Goal: Contribute content

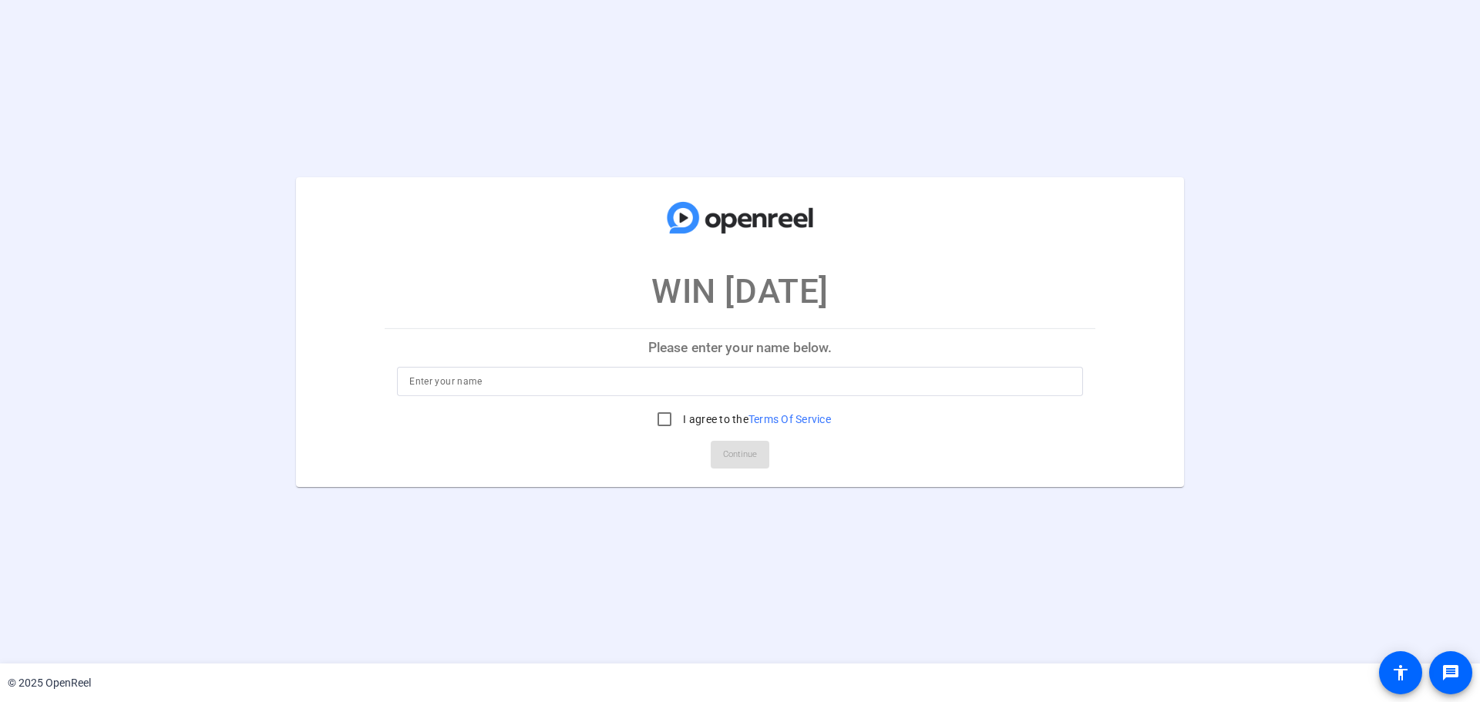
click at [719, 379] on input at bounding box center [739, 381] width 661 height 18
type input "[PERSON_NAME]"
click at [658, 415] on input "I agree to the Terms Of Service" at bounding box center [664, 419] width 31 height 31
checkbox input "true"
click at [724, 448] on span "Continue" at bounding box center [740, 454] width 34 height 23
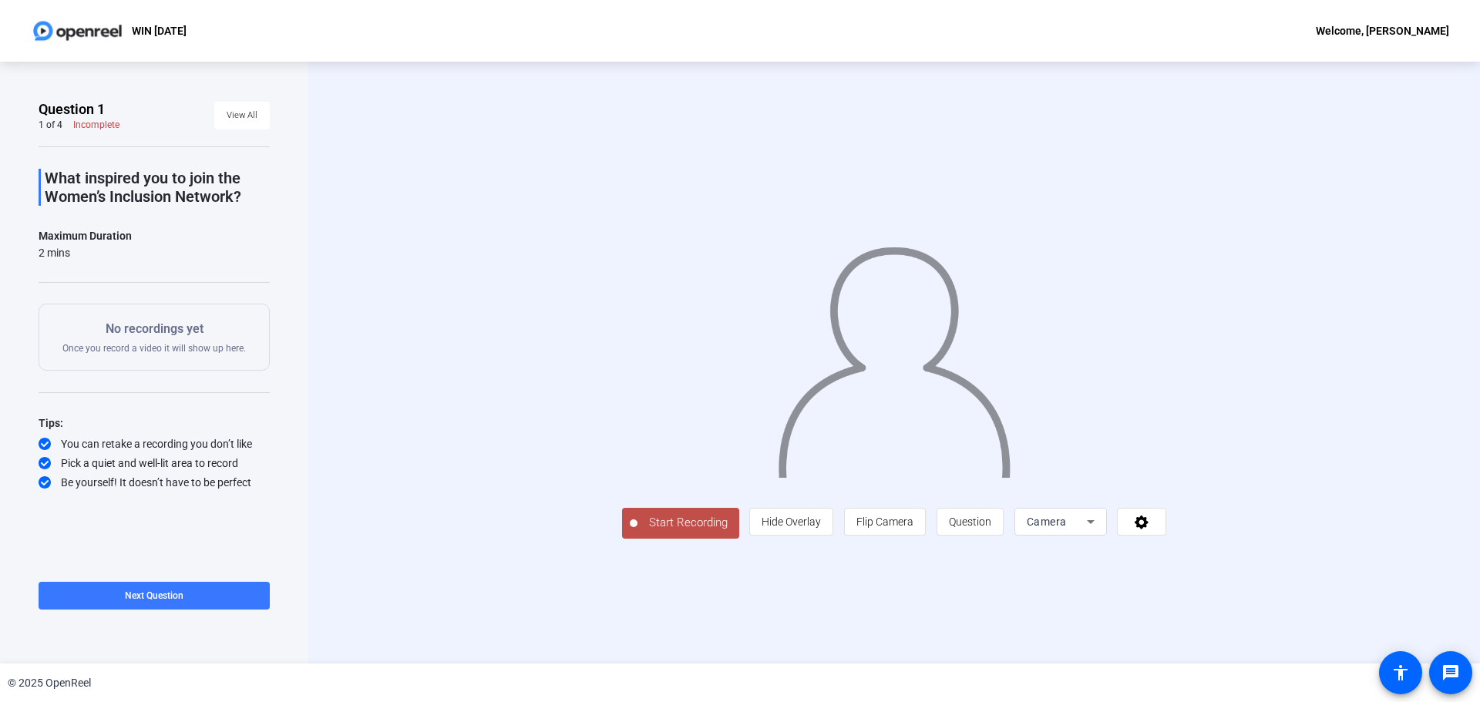
click at [682, 520] on span "Start Recording" at bounding box center [688, 523] width 102 height 18
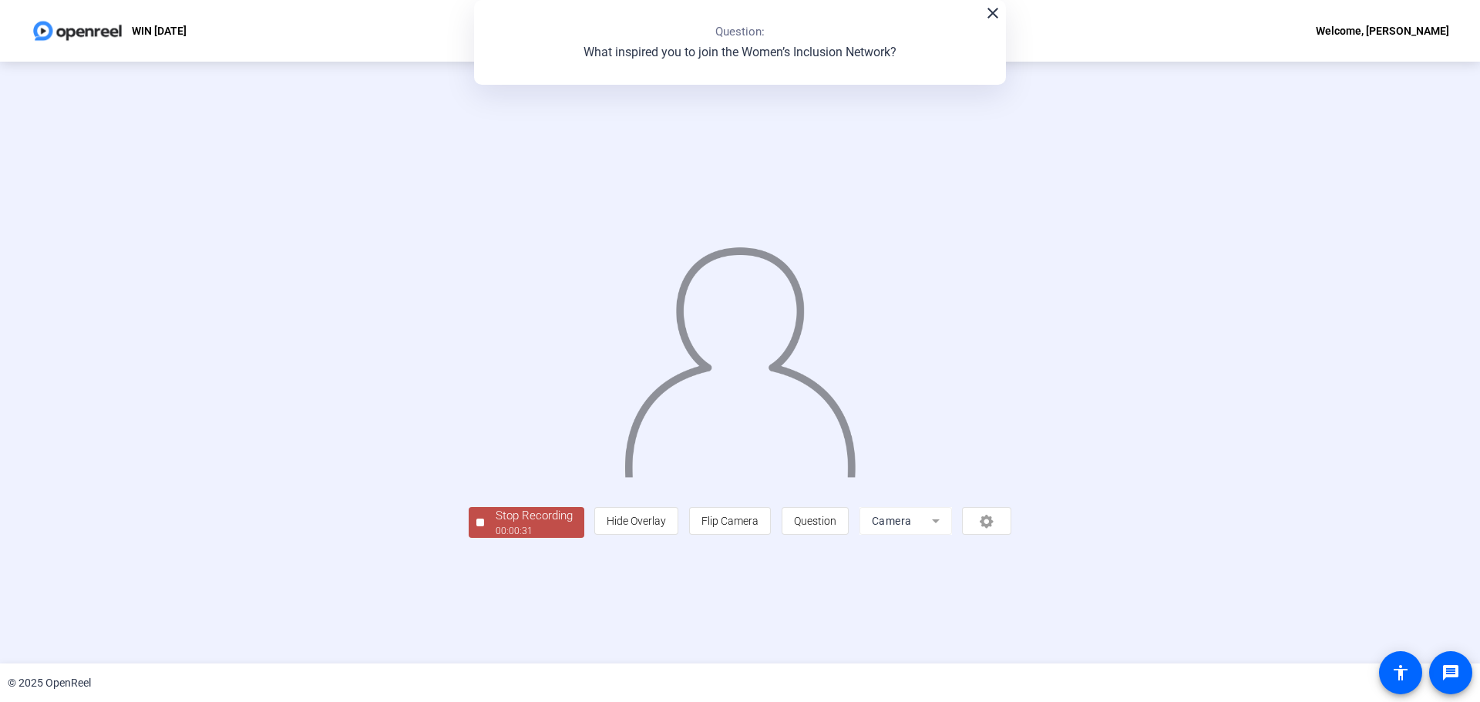
click at [524, 522] on div "Stop Recording" at bounding box center [533, 516] width 77 height 18
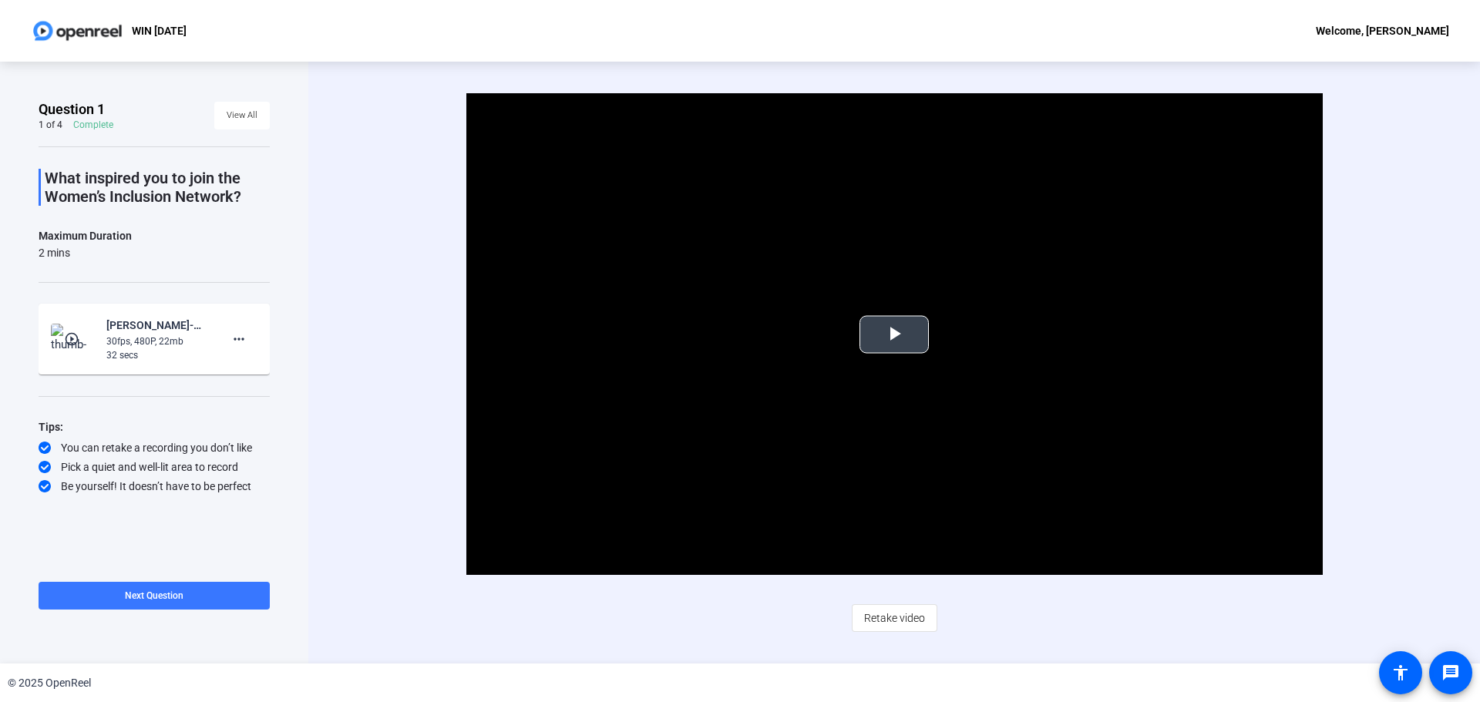
click at [894, 334] on span "Video Player" at bounding box center [894, 334] width 0 height 0
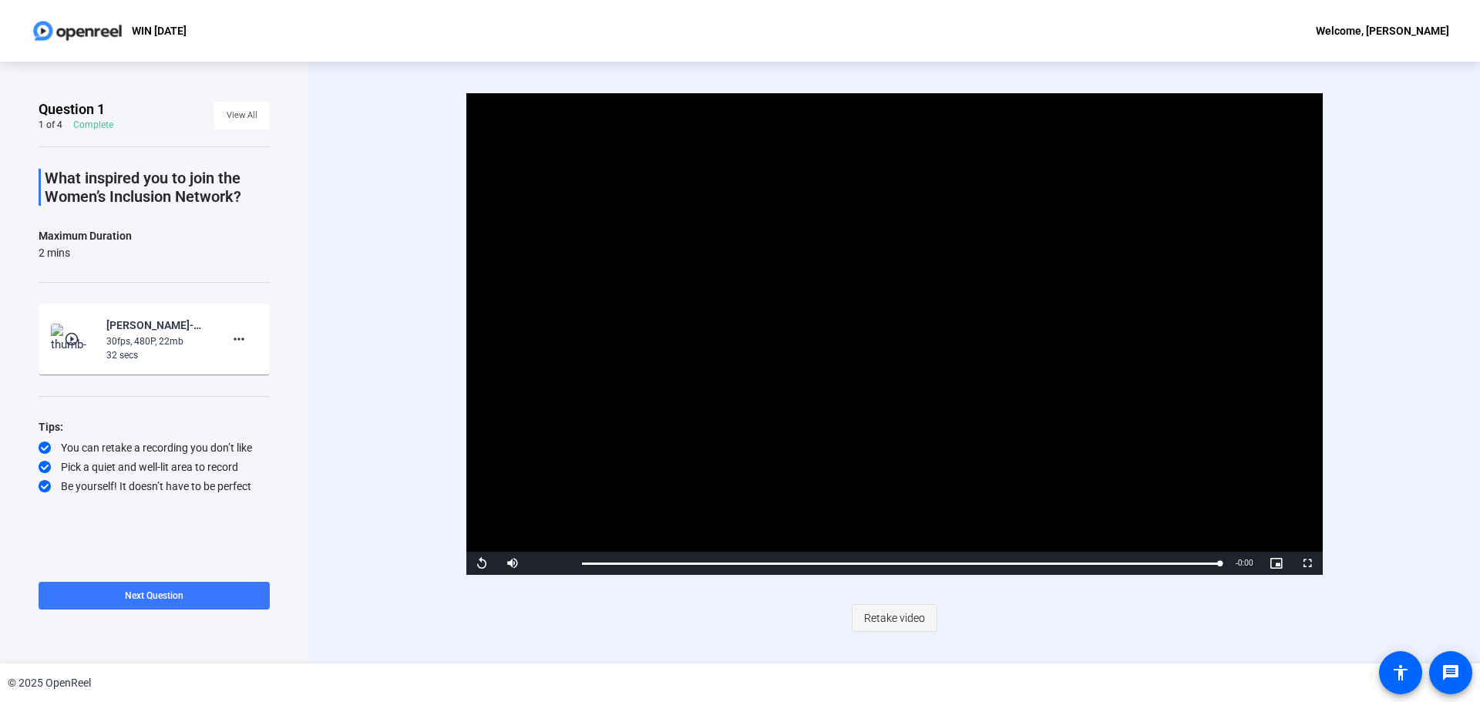
click at [899, 623] on span "Retake video" at bounding box center [894, 617] width 61 height 29
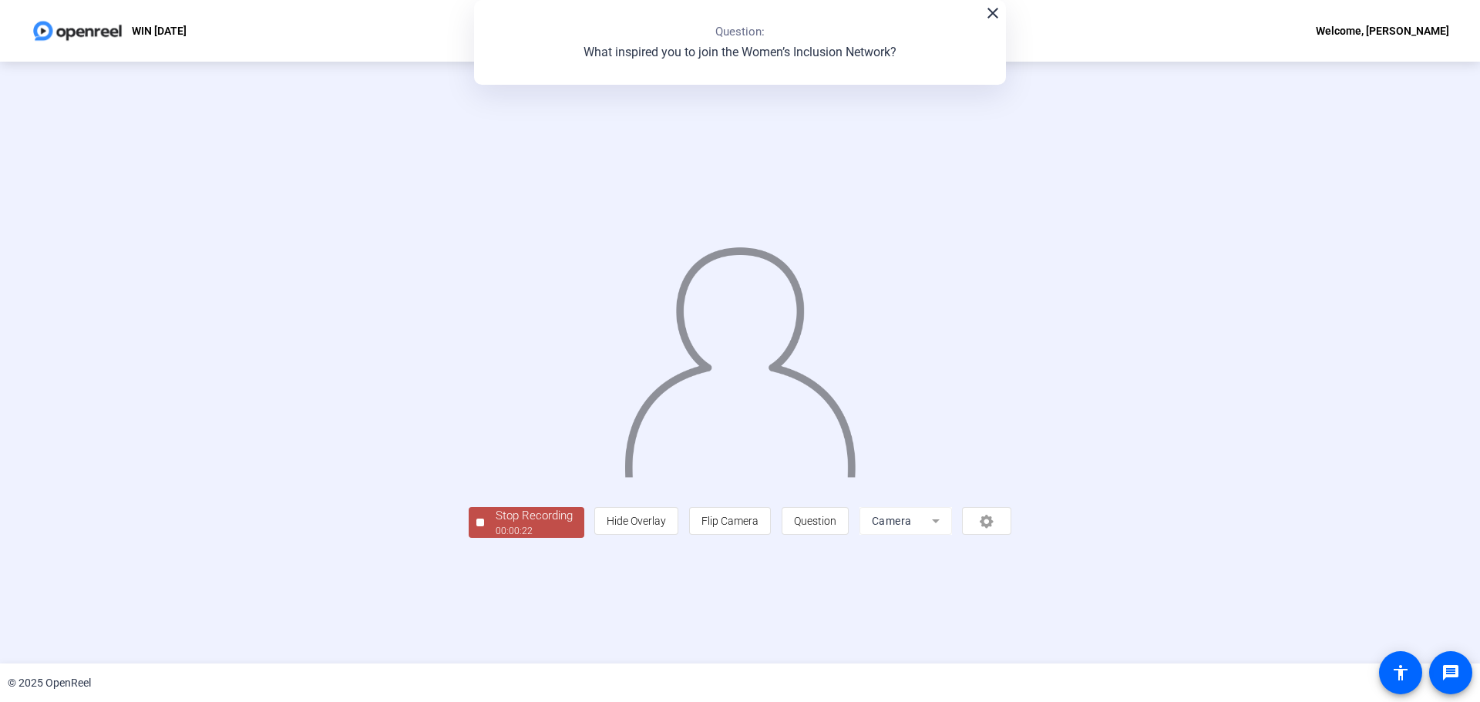
click at [495, 525] on div "Stop Recording" at bounding box center [533, 516] width 77 height 18
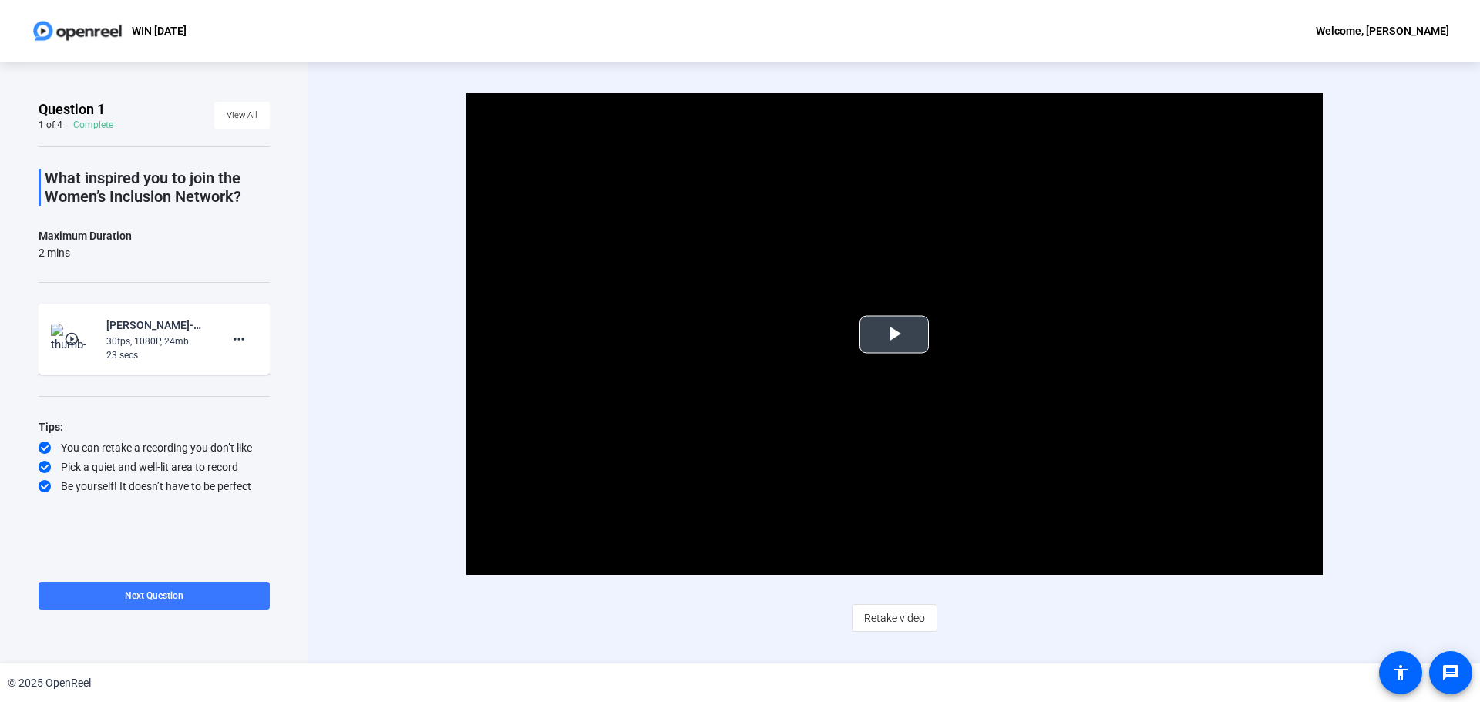
click at [894, 334] on span "Video Player" at bounding box center [894, 334] width 0 height 0
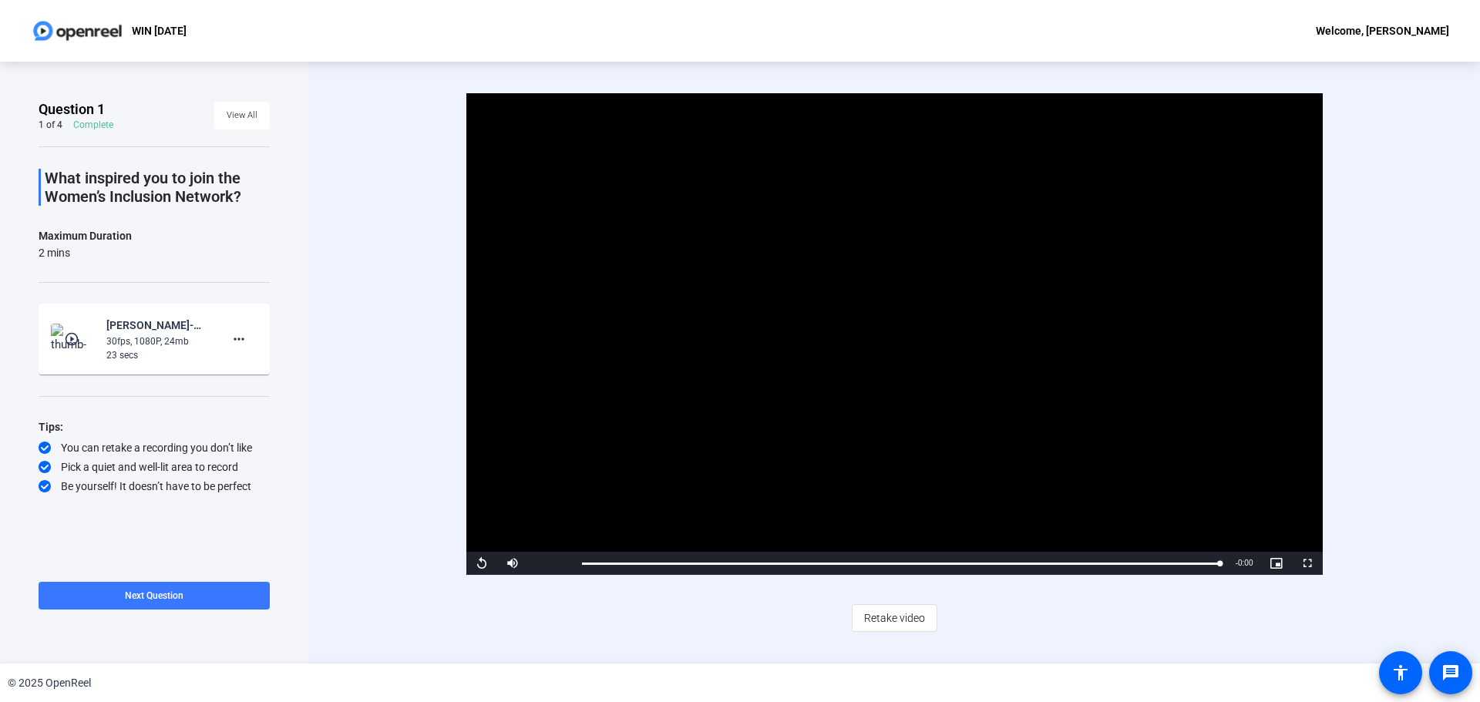
drag, startPoint x: 1795, startPoint y: 543, endPoint x: 2224, endPoint y: 532, distance: 428.6
click at [1479, 532] on html "Accessibility Screen-Reader Guide, Feedback, and Issue Reporting | New window W…" at bounding box center [740, 351] width 1480 height 702
click at [237, 119] on span "View All" at bounding box center [242, 115] width 31 height 23
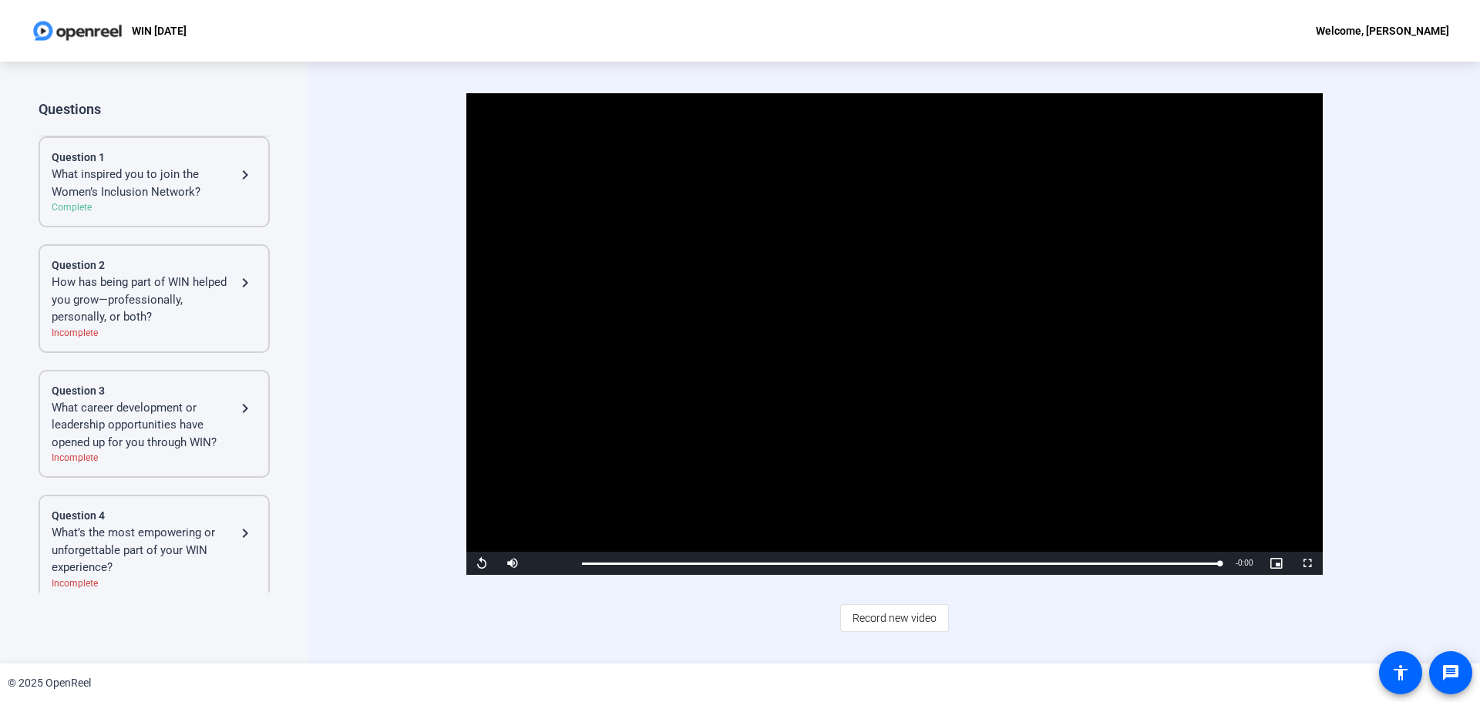
click at [121, 556] on div "What’s the most empowering or unforgettable part of your WIN experience?" at bounding box center [144, 550] width 184 height 52
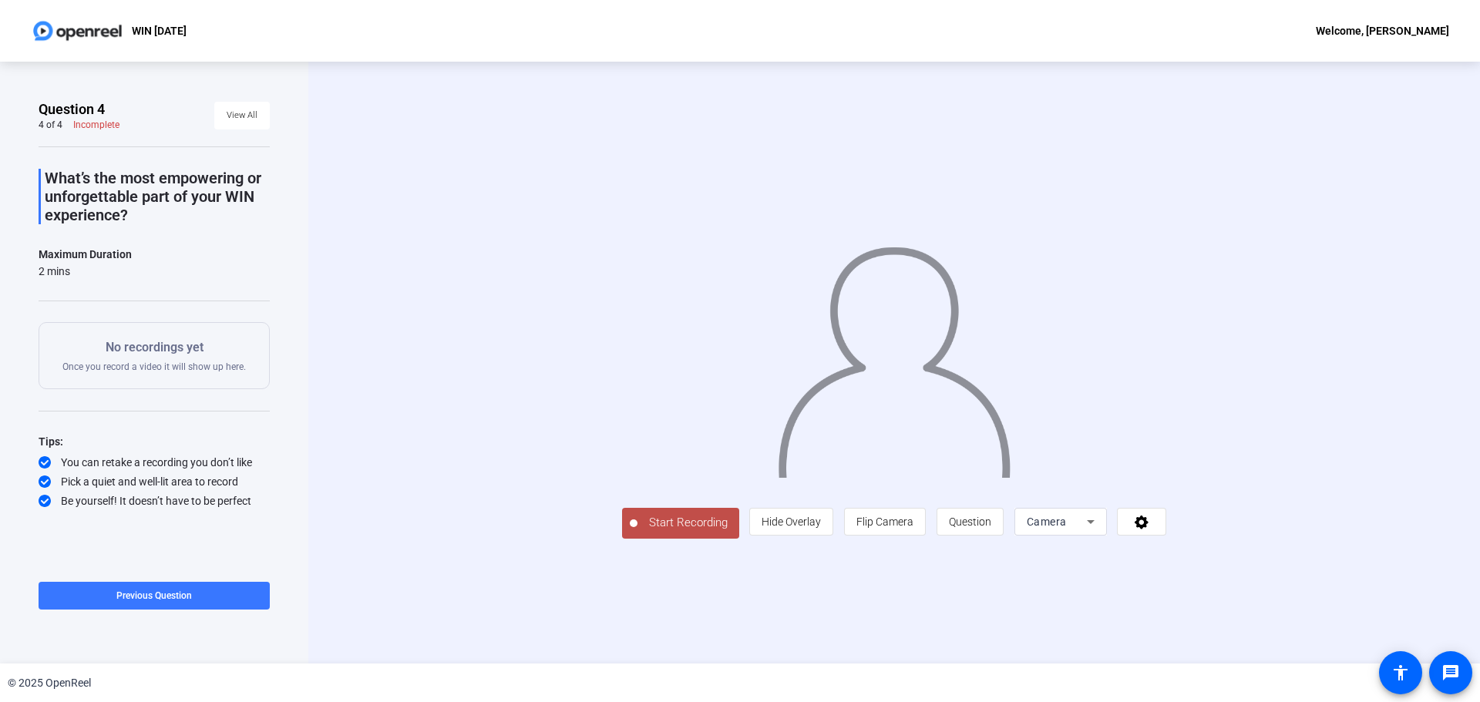
click at [637, 532] on span "Start Recording" at bounding box center [688, 523] width 102 height 18
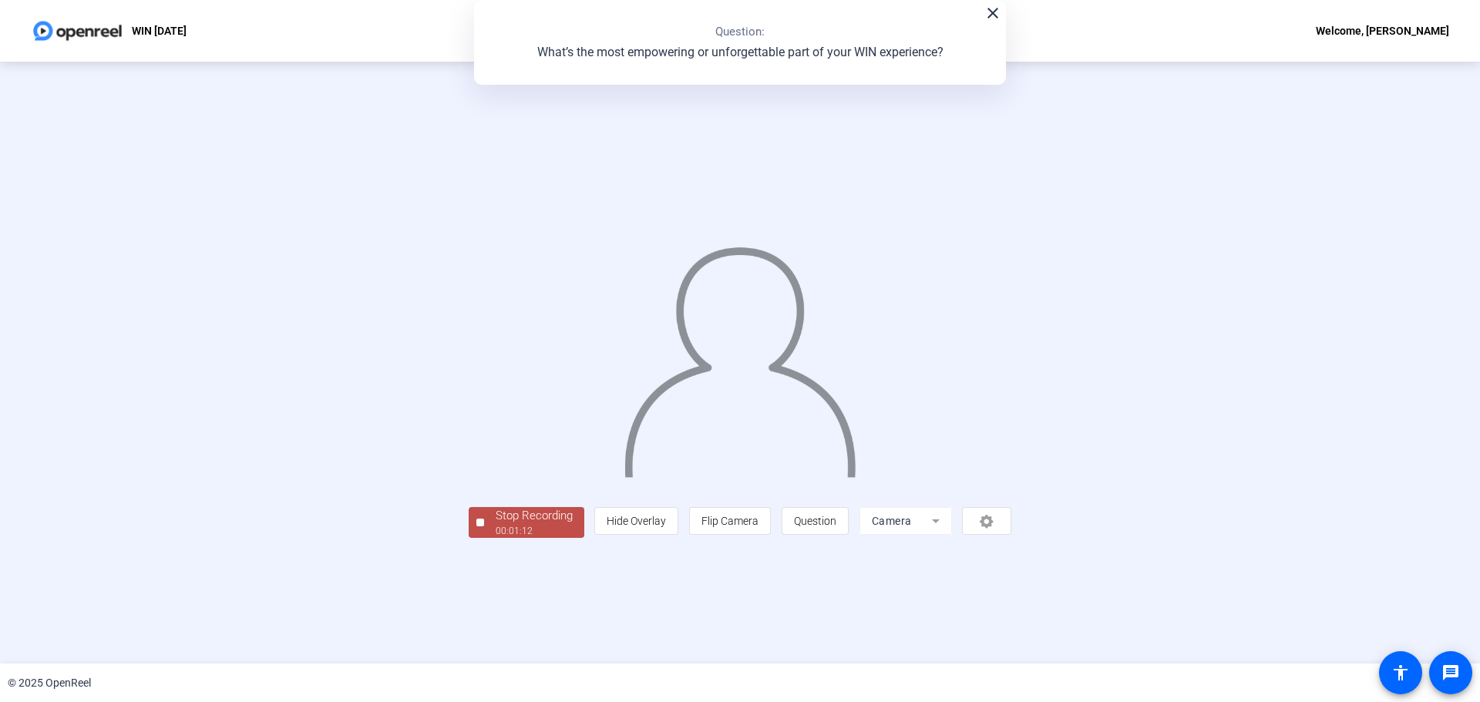
click at [495, 525] on div "Stop Recording" at bounding box center [533, 516] width 77 height 18
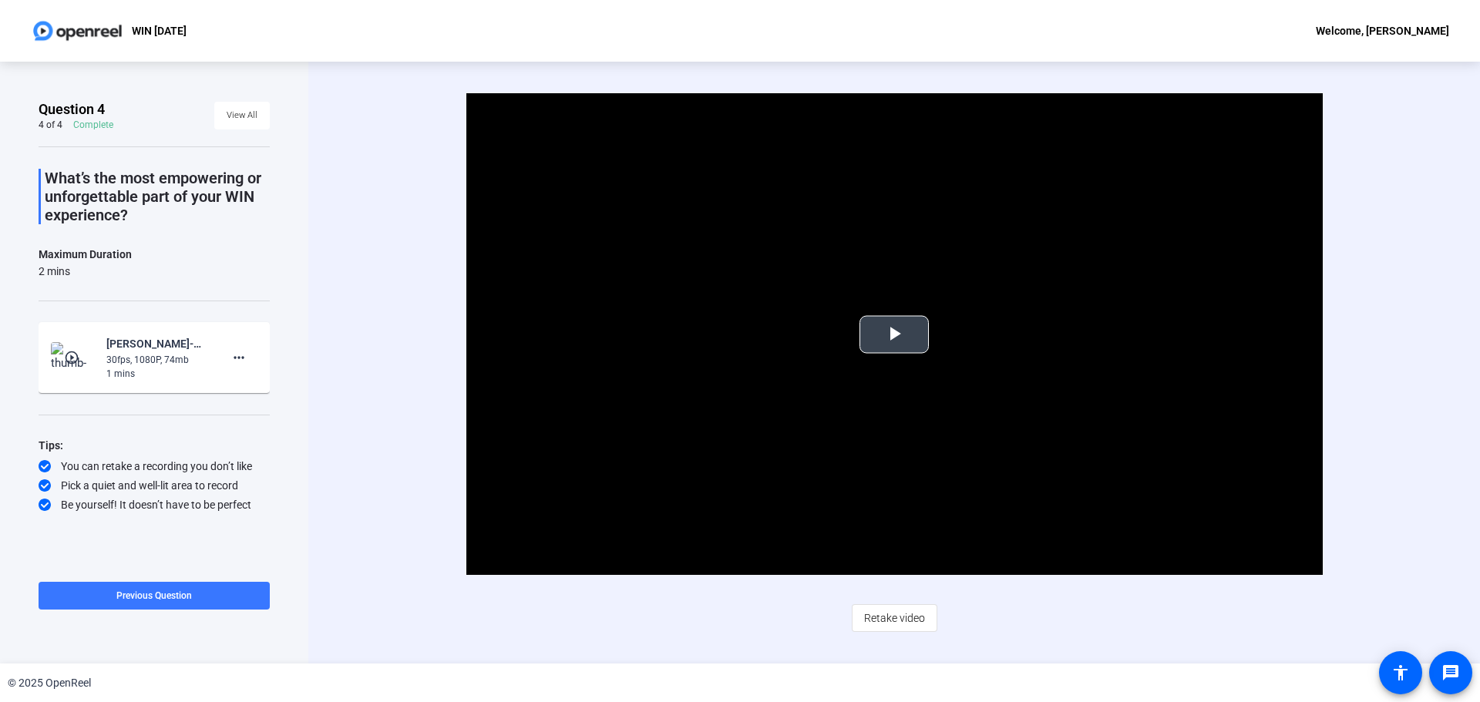
click at [894, 334] on span "Video Player" at bounding box center [894, 334] width 0 height 0
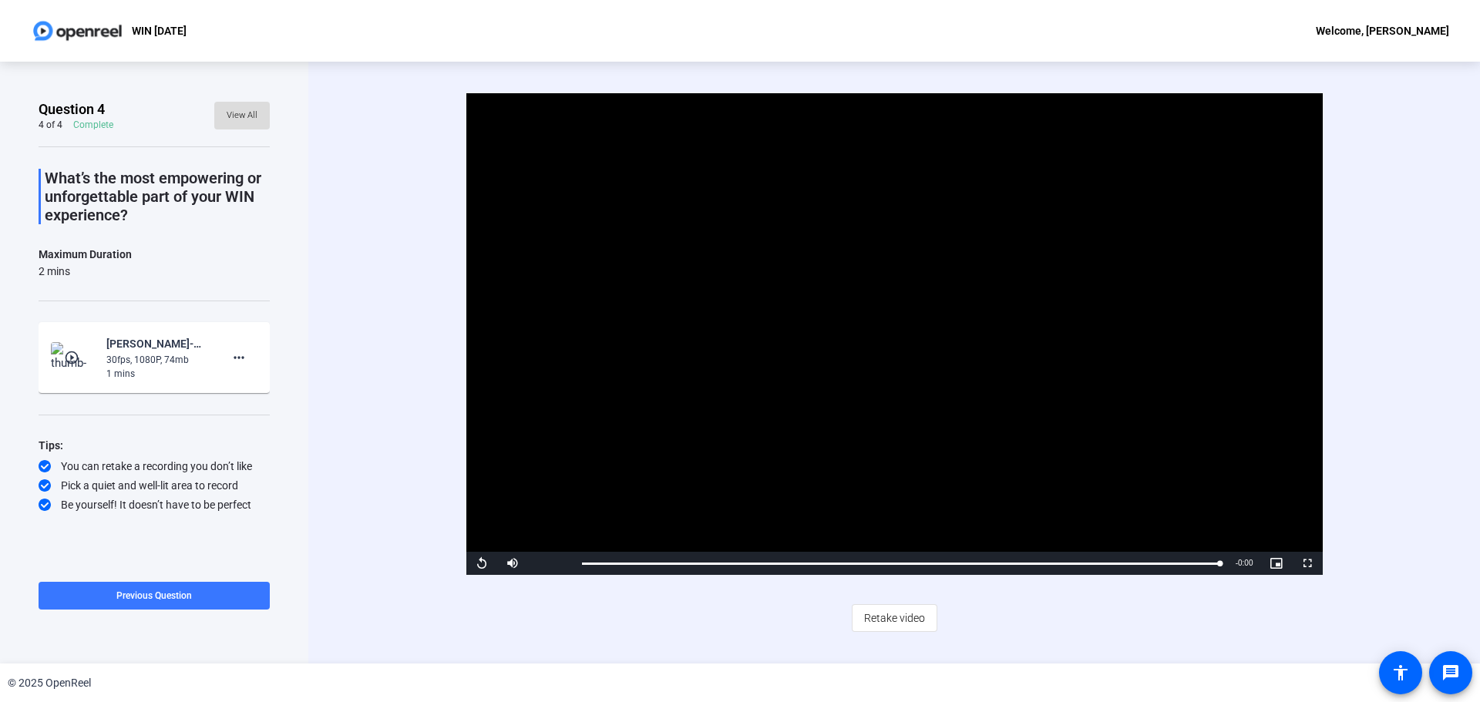
click at [254, 115] on span "View All" at bounding box center [242, 115] width 31 height 23
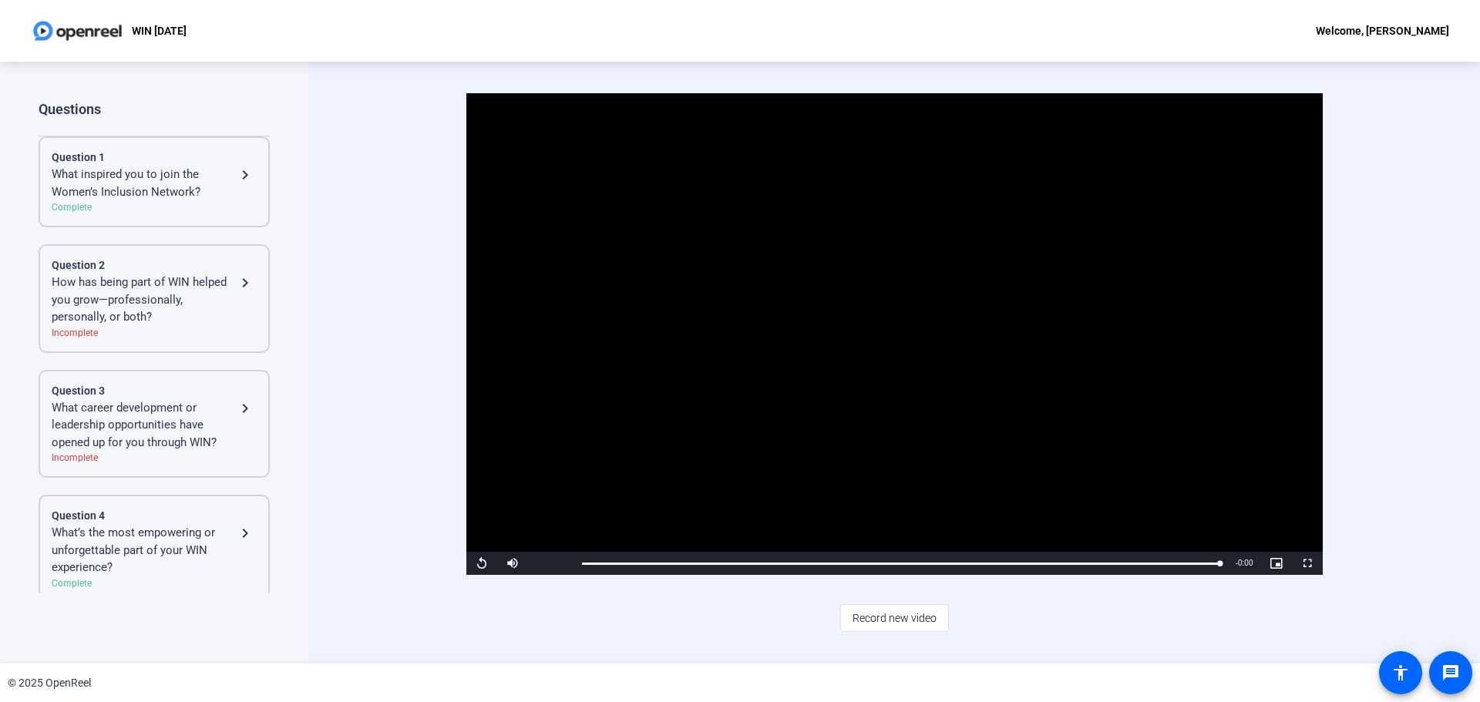
click at [213, 294] on div "How has being part of WIN helped you grow—professionally, personally, or both?" at bounding box center [144, 300] width 184 height 52
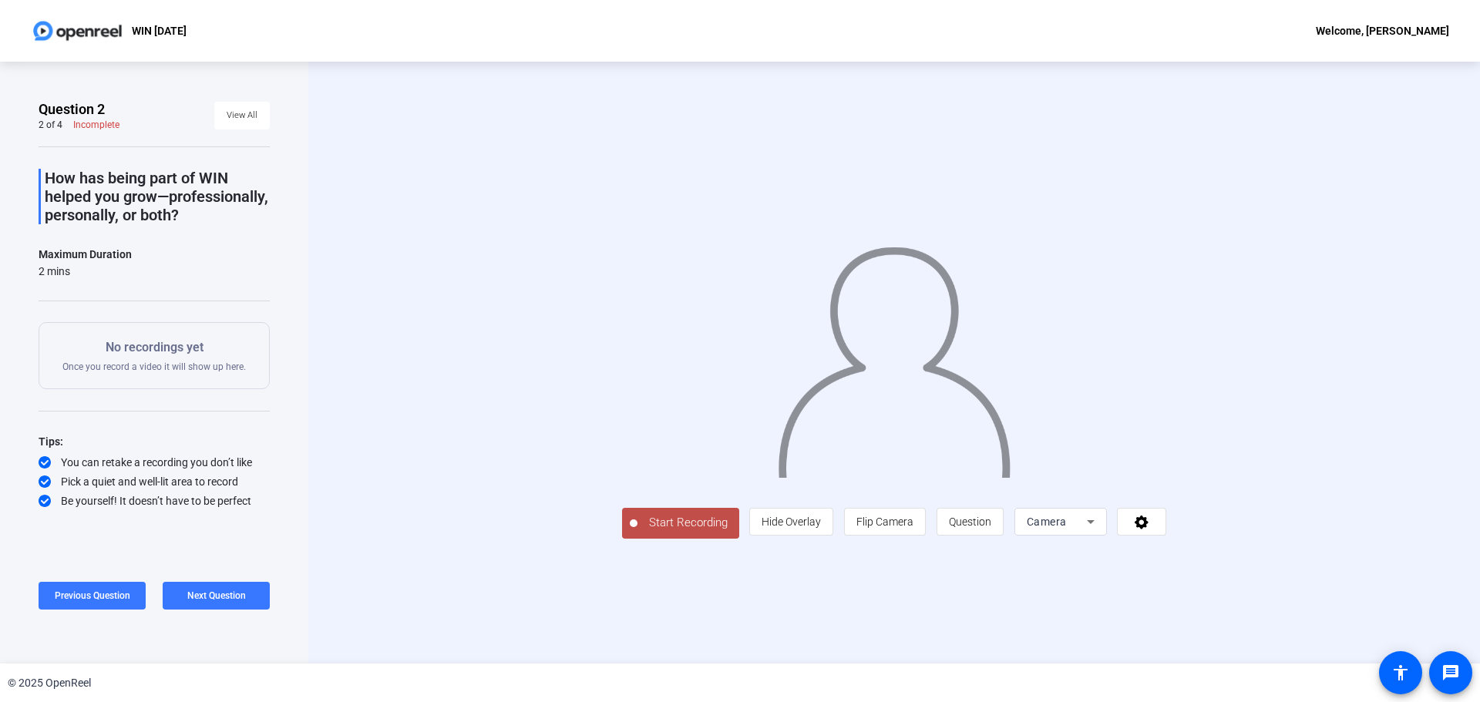
click at [637, 532] on span "Start Recording" at bounding box center [688, 523] width 102 height 18
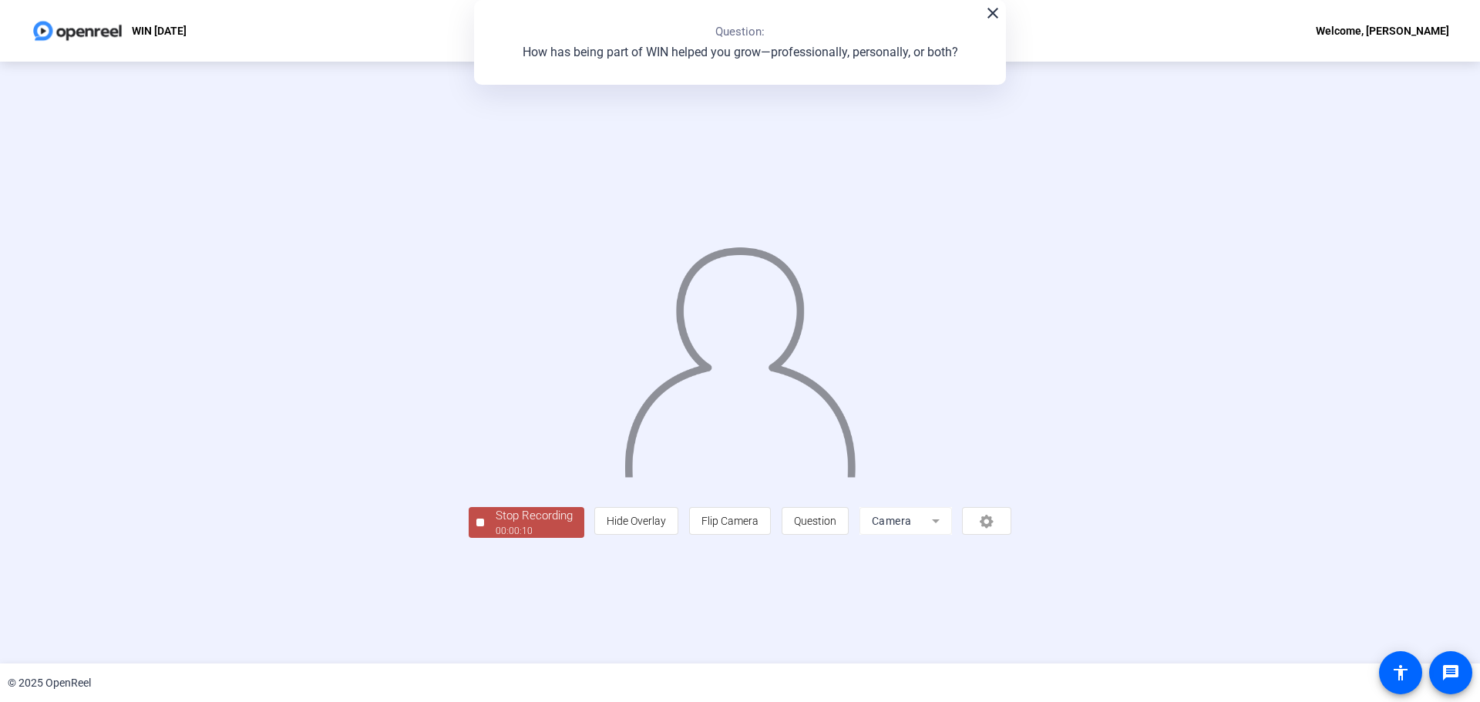
click at [495, 538] on div "00:00:10" at bounding box center [533, 531] width 77 height 14
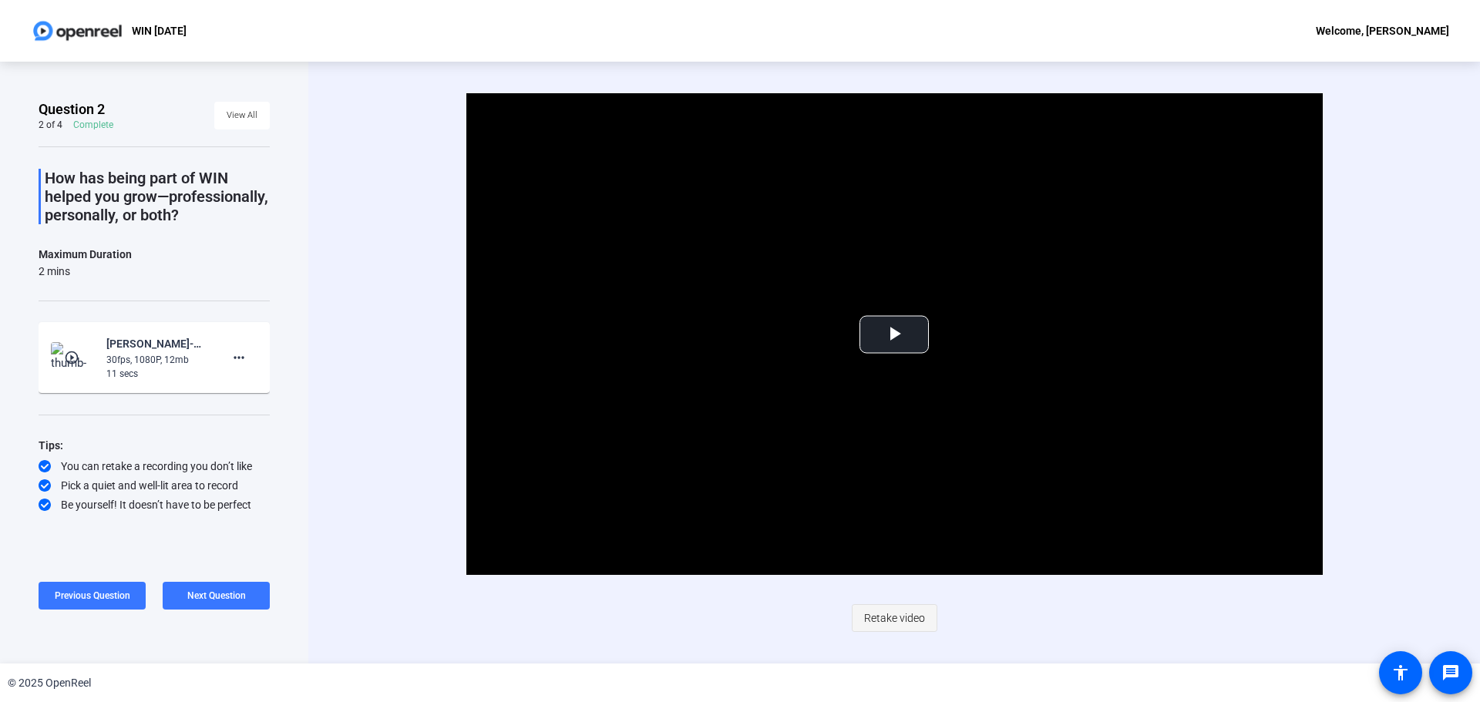
click at [896, 617] on span "Retake video" at bounding box center [894, 617] width 61 height 29
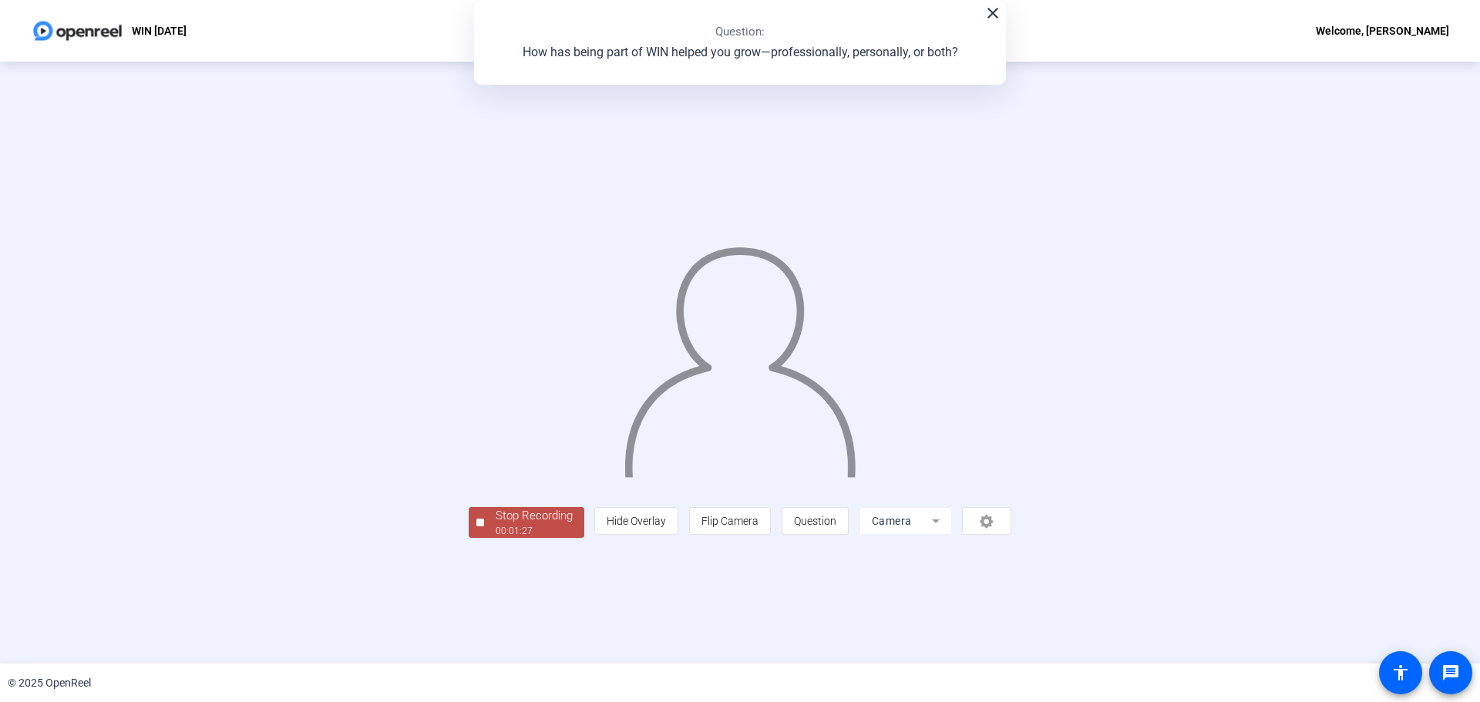
click at [495, 525] on div "Stop Recording" at bounding box center [533, 516] width 77 height 18
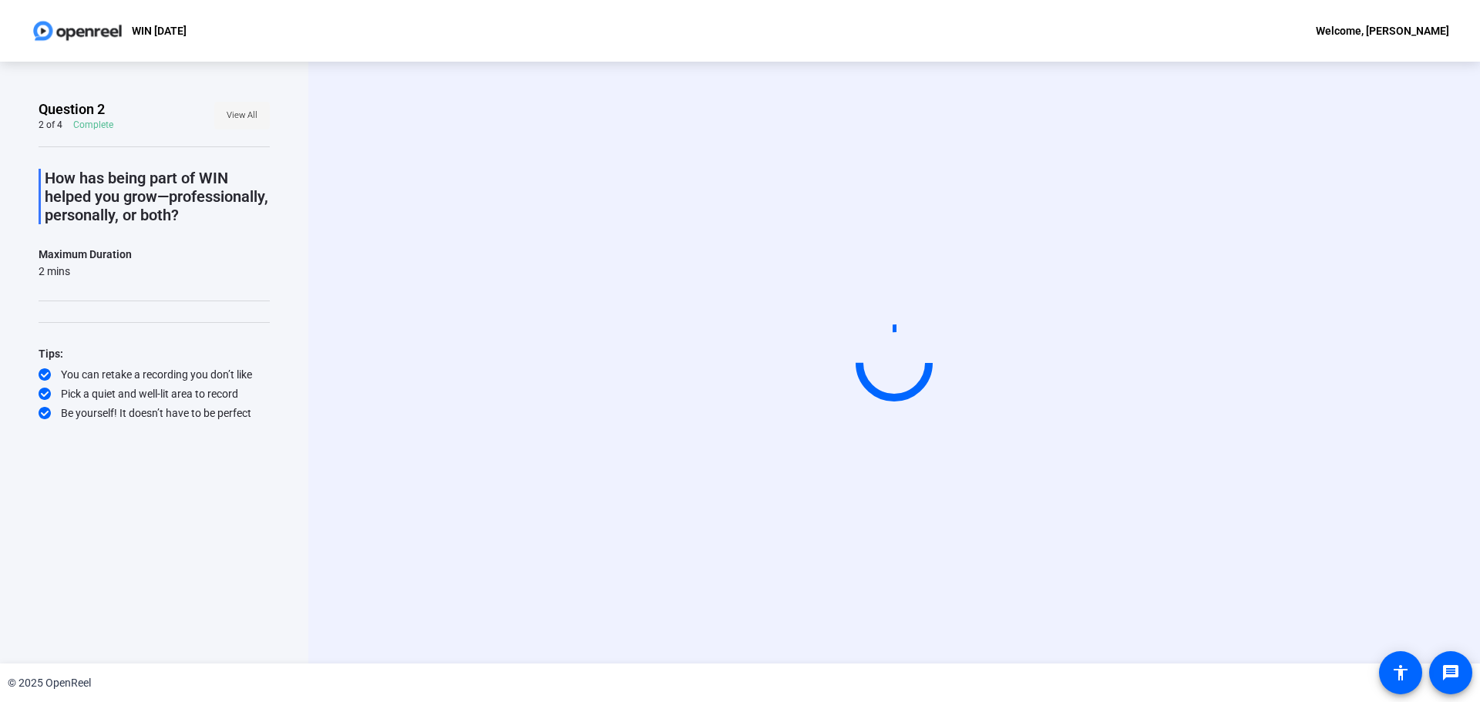
click at [247, 119] on span "View All" at bounding box center [242, 115] width 31 height 23
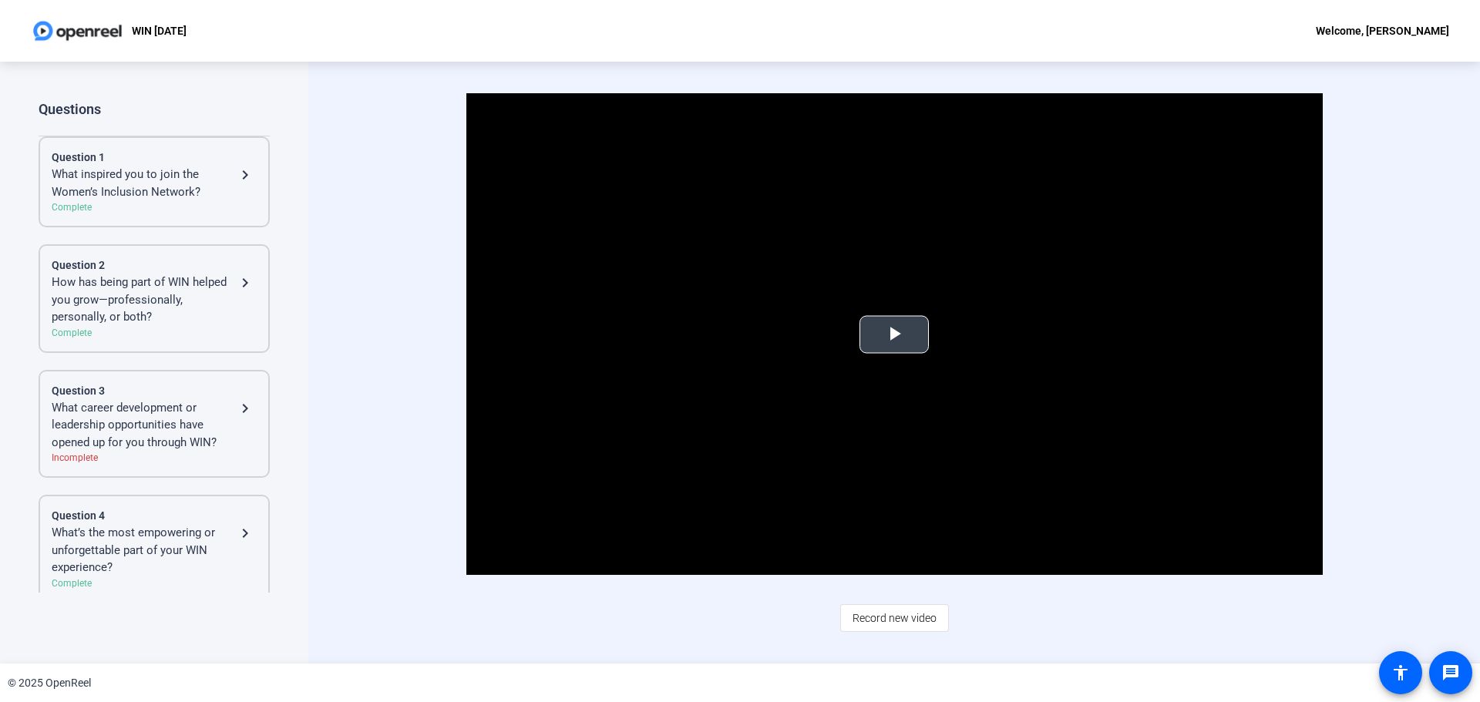
click at [894, 334] on span "Video Player" at bounding box center [894, 334] width 0 height 0
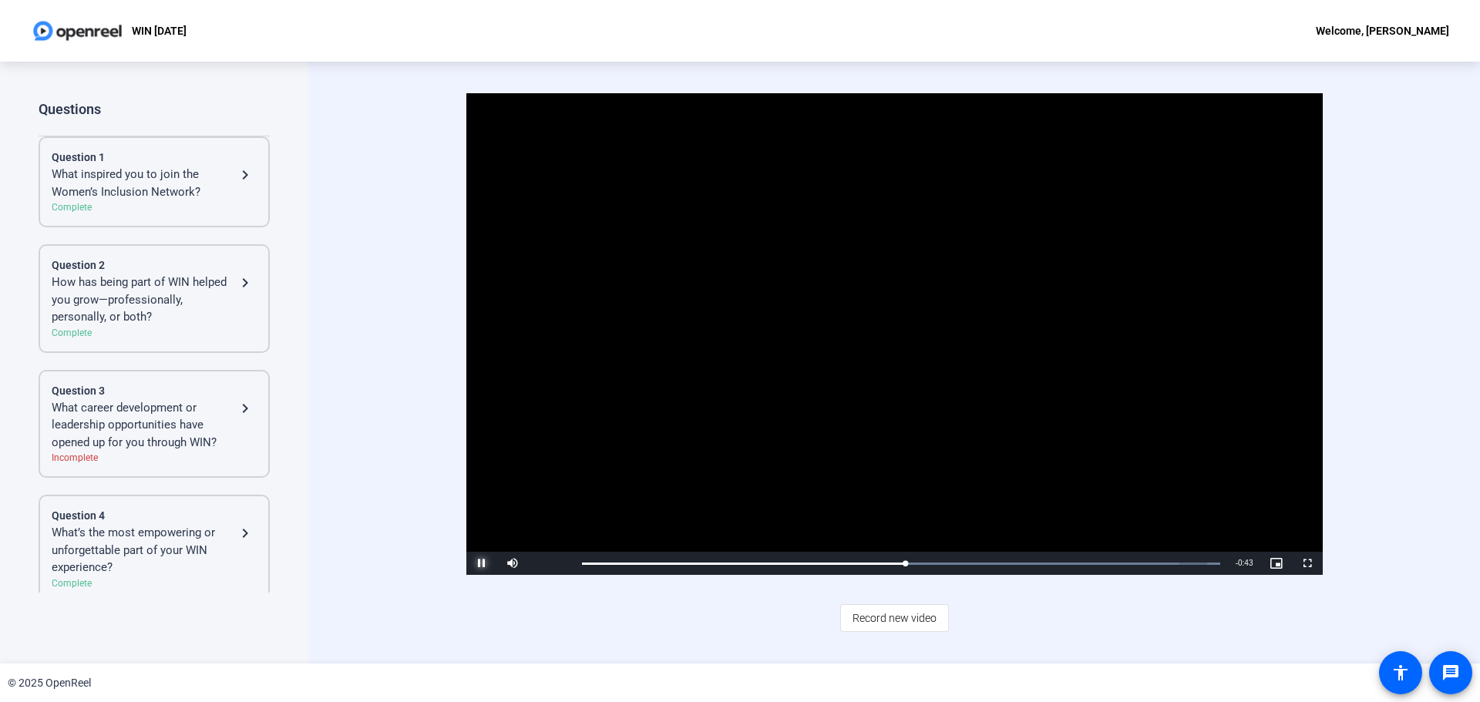
click at [475, 563] on span "Video Player" at bounding box center [481, 563] width 31 height 0
click at [1369, 28] on div "Welcome, [PERSON_NAME]" at bounding box center [1381, 31] width 133 height 18
click at [1358, 26] on div at bounding box center [740, 351] width 1480 height 702
